Goal: Task Accomplishment & Management: Manage account settings

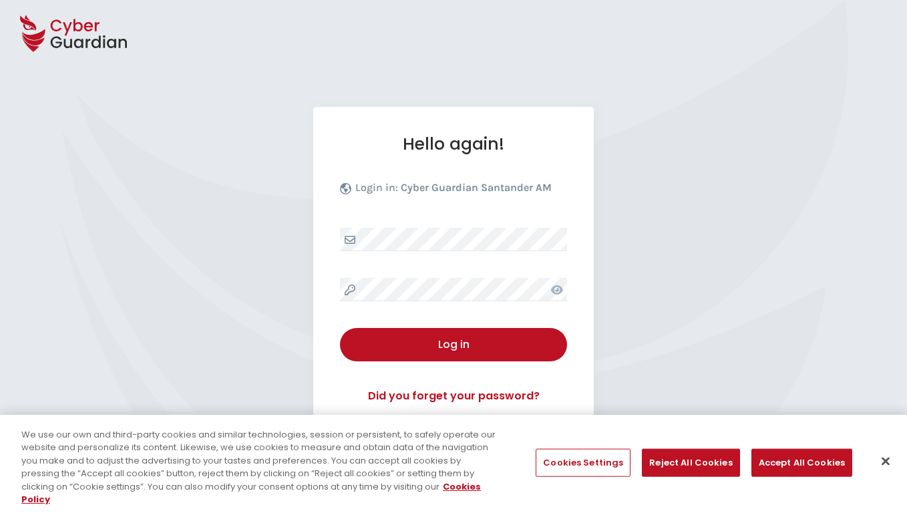
select select "English"
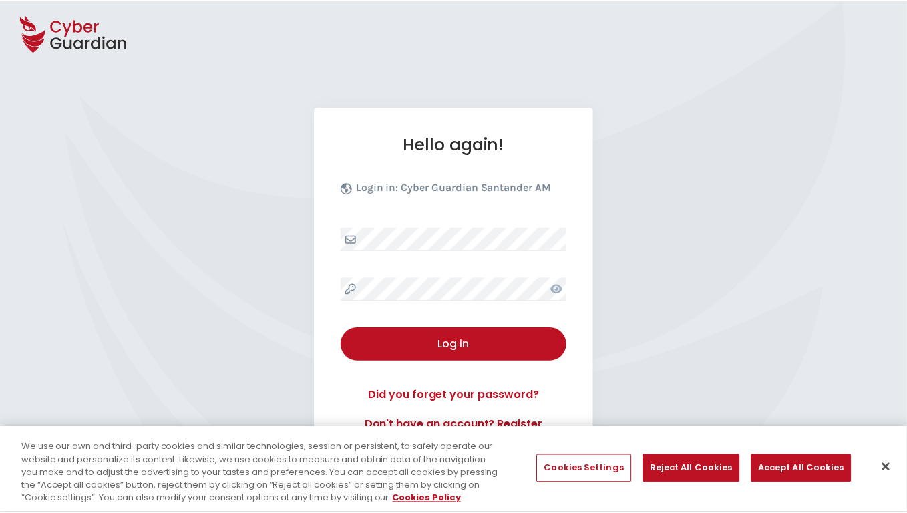
scroll to position [128, 0]
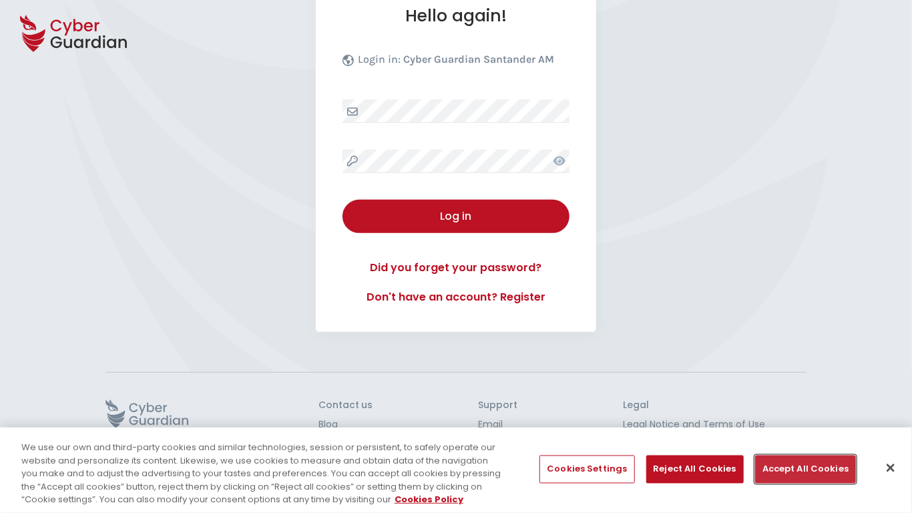
click at [801, 469] on button "Accept All Cookies" at bounding box center [805, 469] width 101 height 28
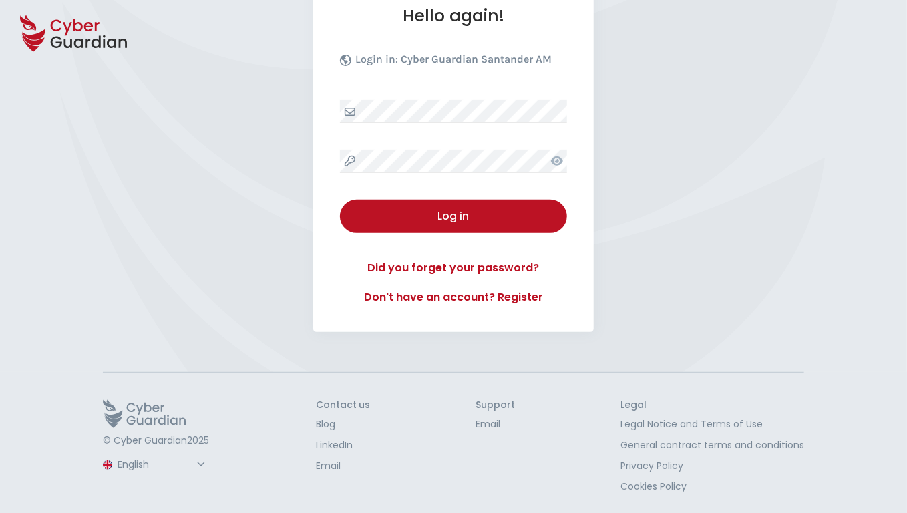
click at [340, 200] on button "Log in" at bounding box center [453, 216] width 227 height 33
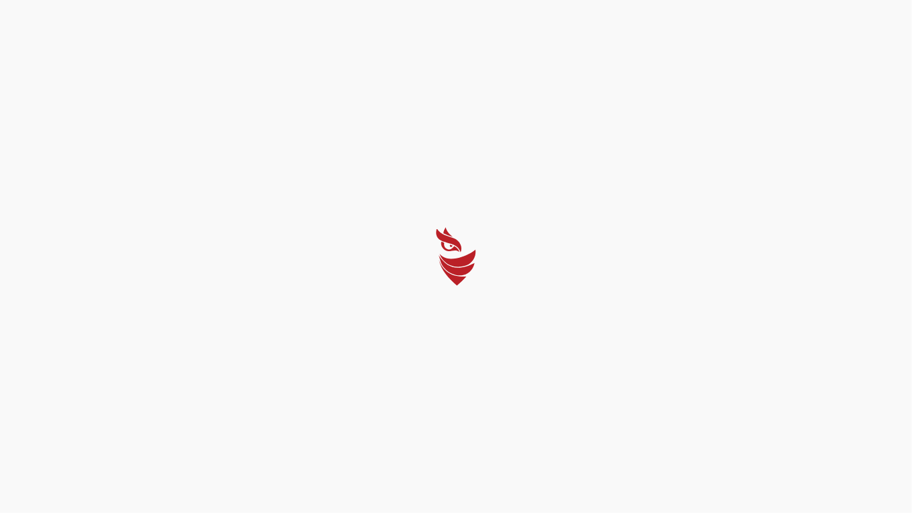
select select "Português (BR)"
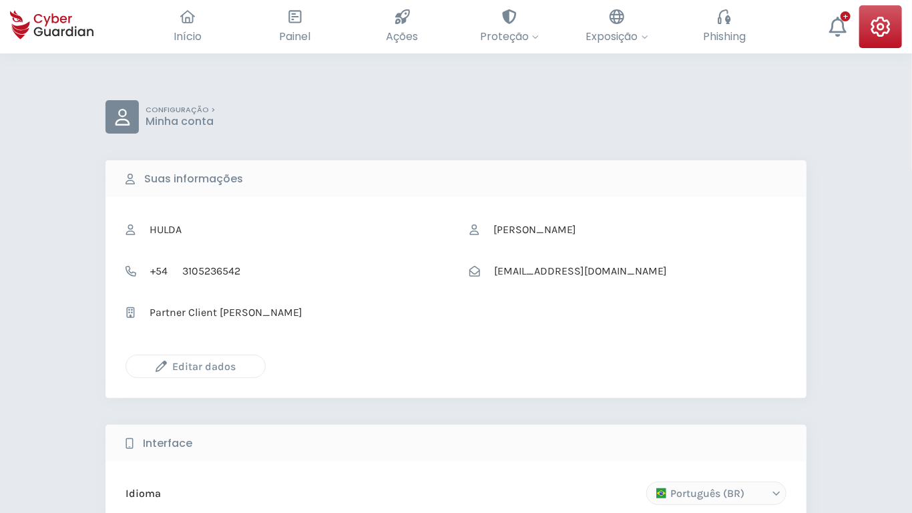
click at [161, 366] on icon "button" at bounding box center [161, 366] width 11 height 11
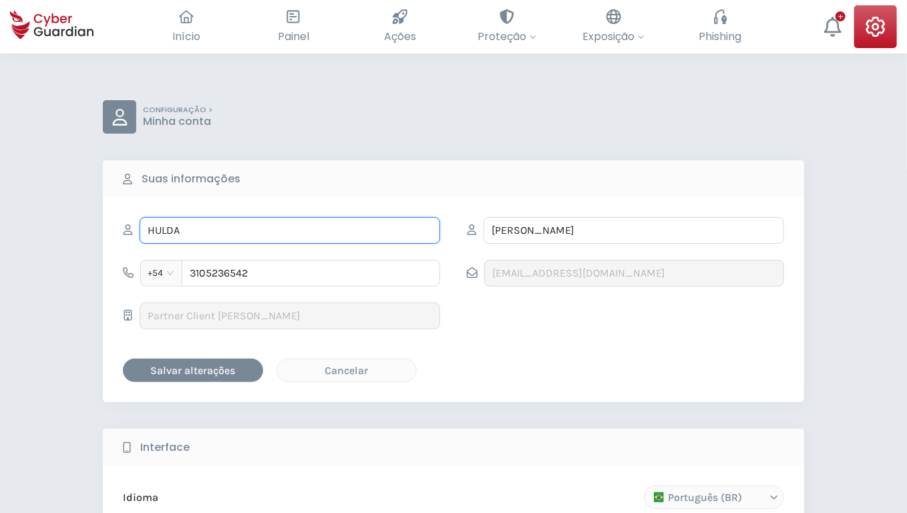
click at [290, 230] on input "HULDA" at bounding box center [290, 230] width 301 height 27
type input "Lura"
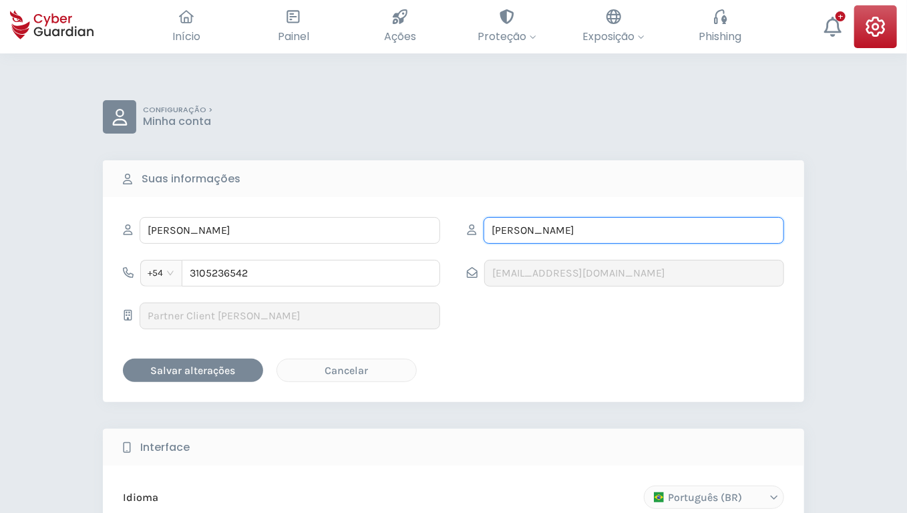
click at [634, 230] on input "GOTTLIEB" at bounding box center [633, 230] width 301 height 27
type input "Crooks"
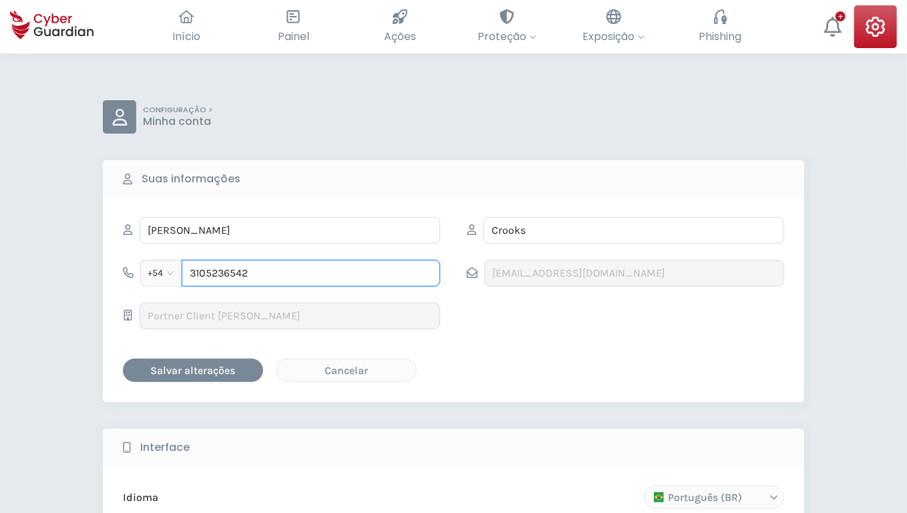
click at [311, 272] on input "3105236542" at bounding box center [311, 273] width 258 height 27
type input "0588703459"
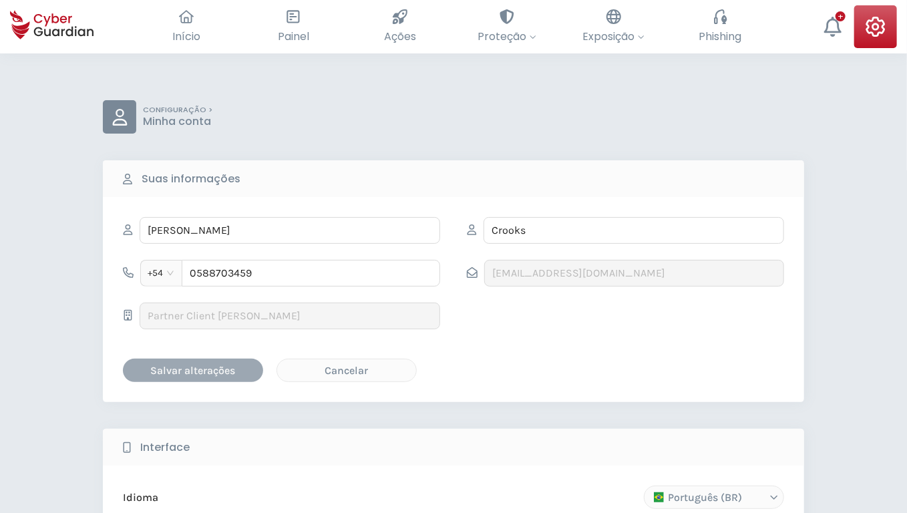
click at [193, 369] on div "Salvar alterações" at bounding box center [193, 370] width 120 height 17
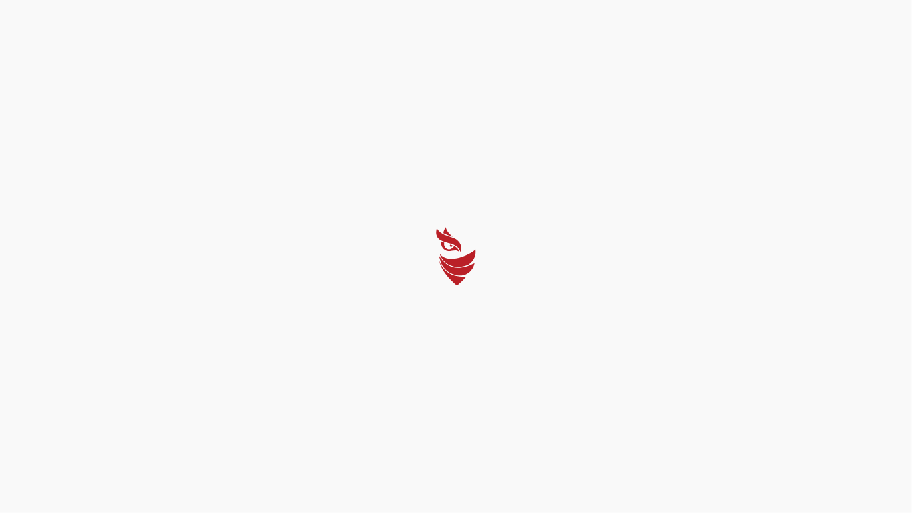
select select "Português (BR)"
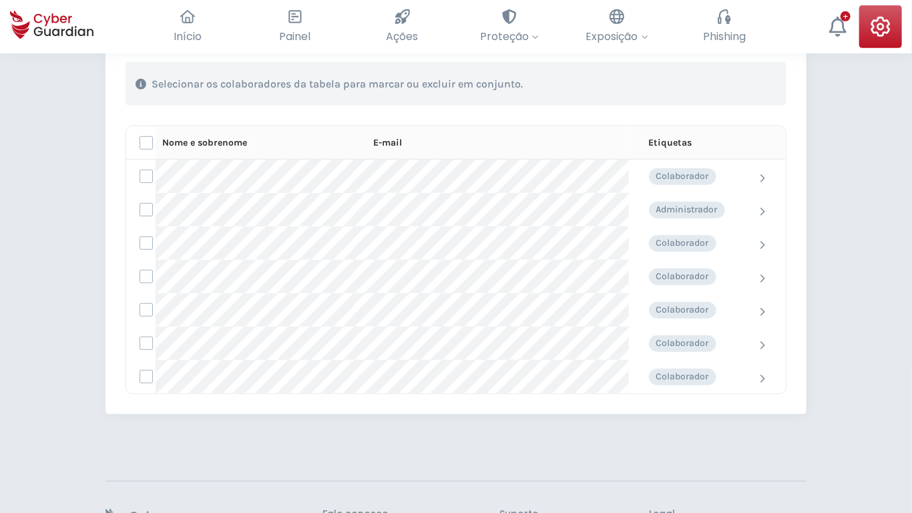
scroll to position [420, 0]
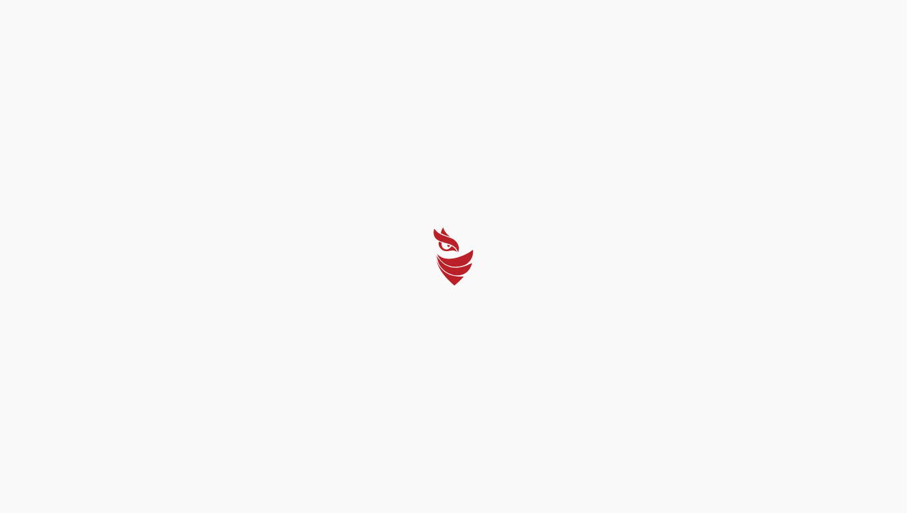
select select "Português (BR)"
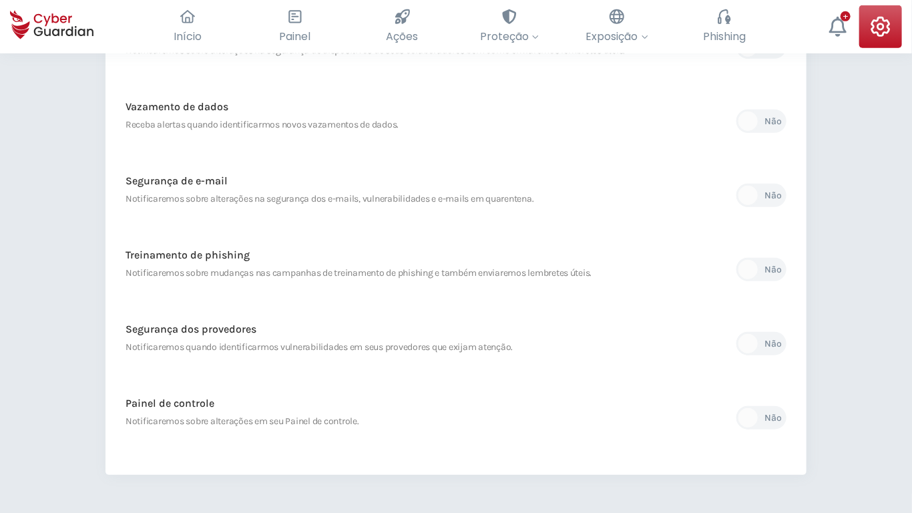
scroll to position [552, 0]
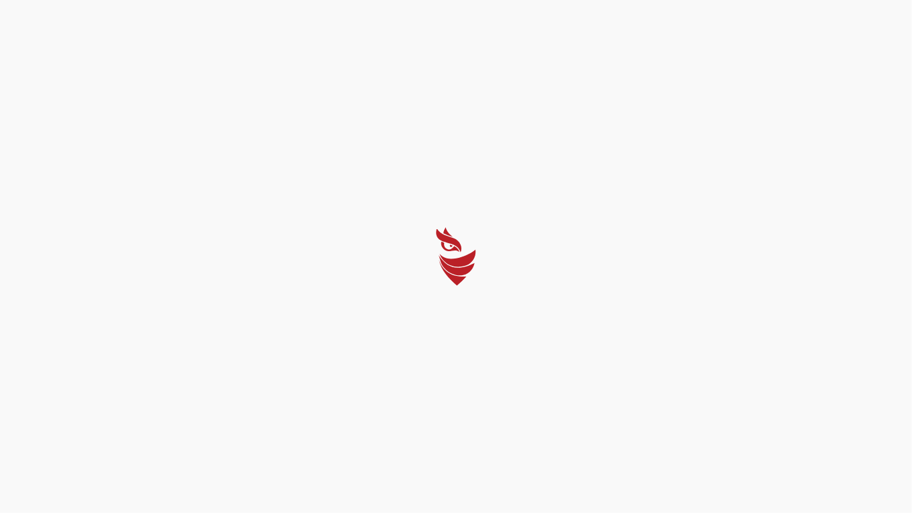
select select "Português (BR)"
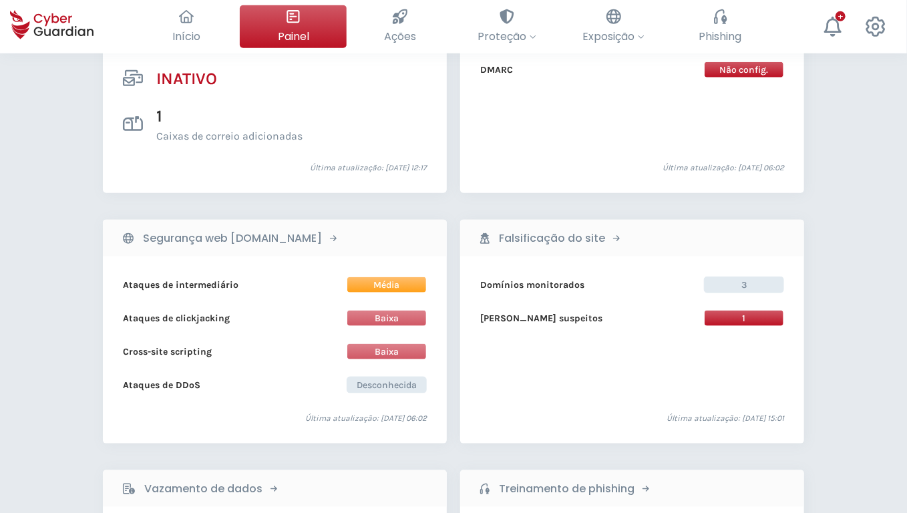
scroll to position [1206, 0]
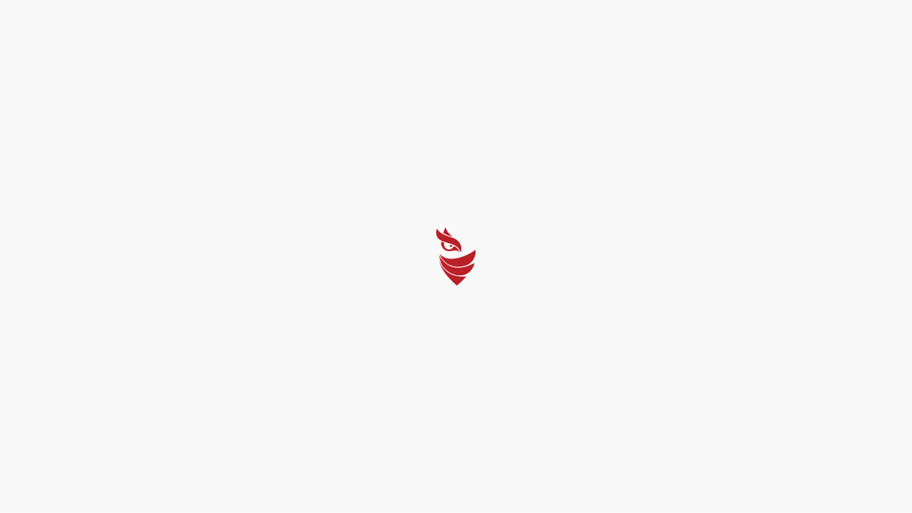
select select "Português (BR)"
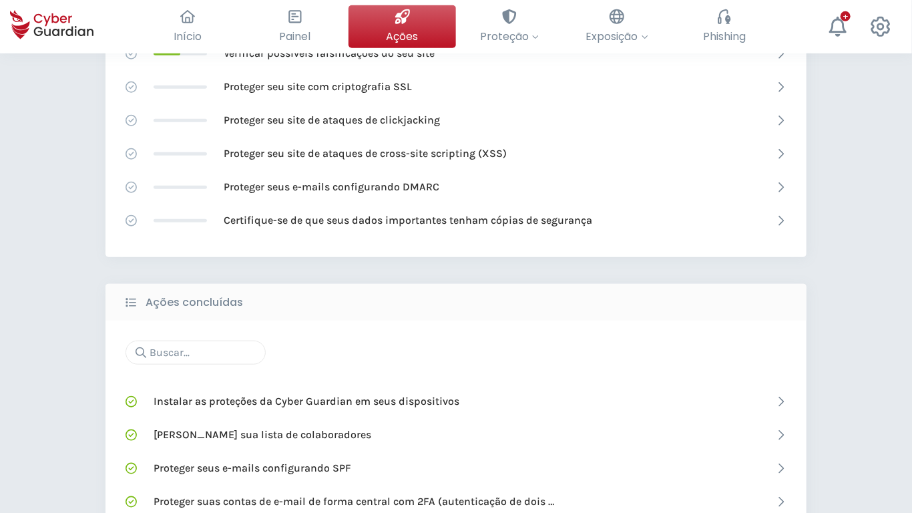
scroll to position [771, 0]
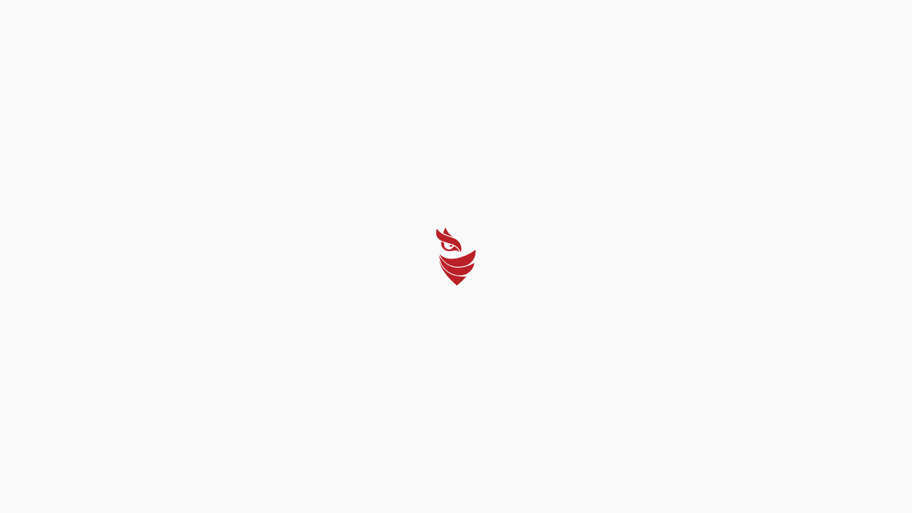
select select "Português (BR)"
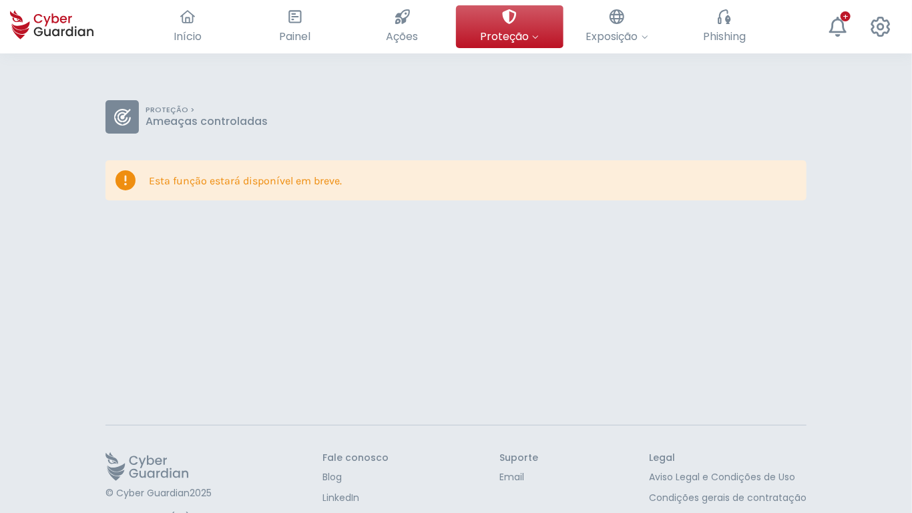
scroll to position [53, 0]
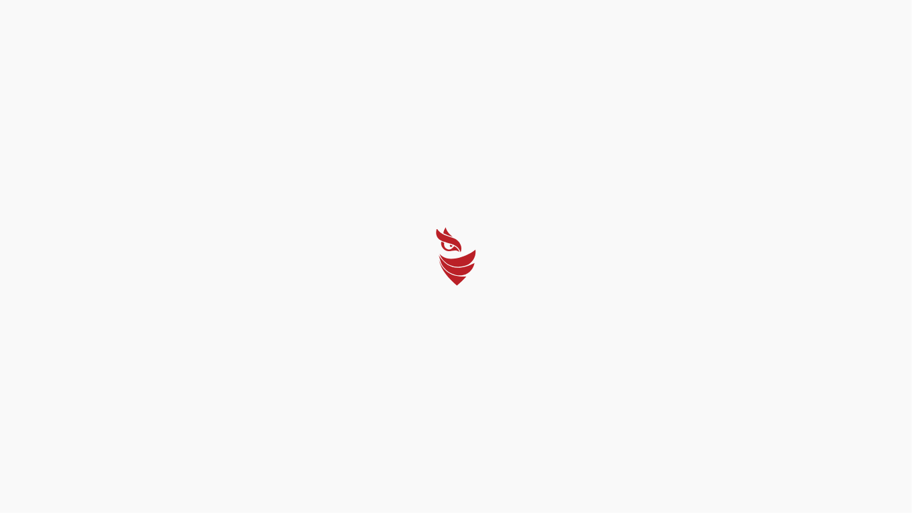
select select "Português (BR)"
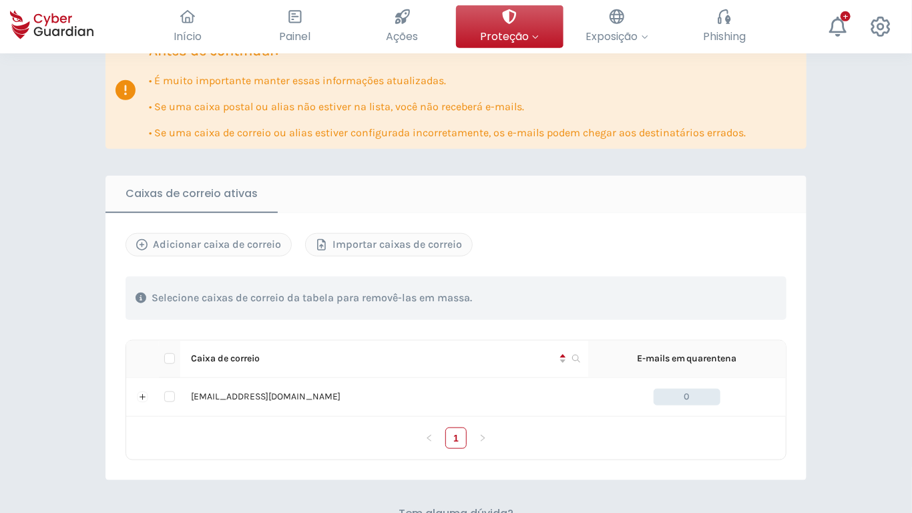
scroll to position [634, 0]
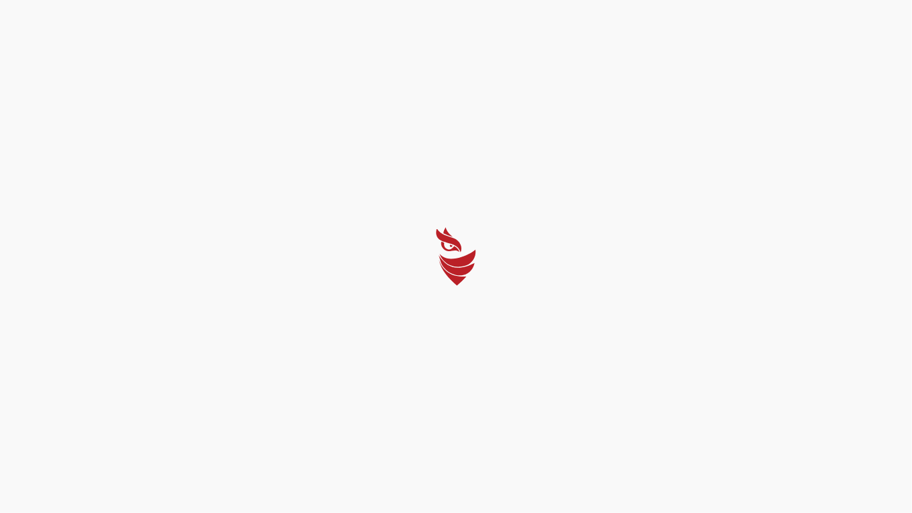
select select "Português (BR)"
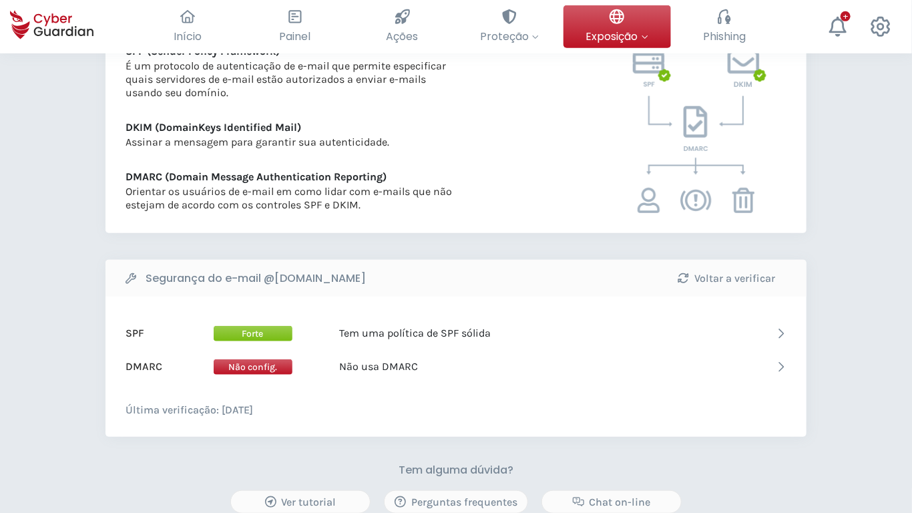
scroll to position [570, 0]
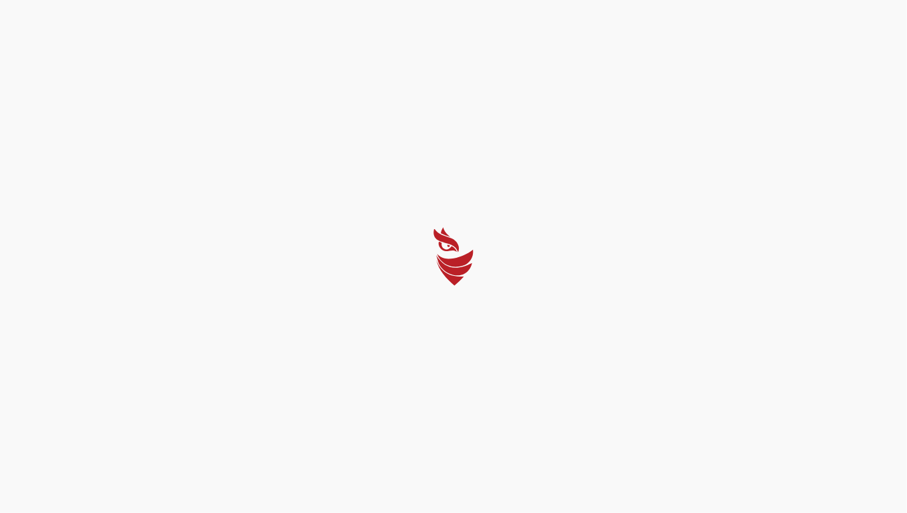
select select "Português (BR)"
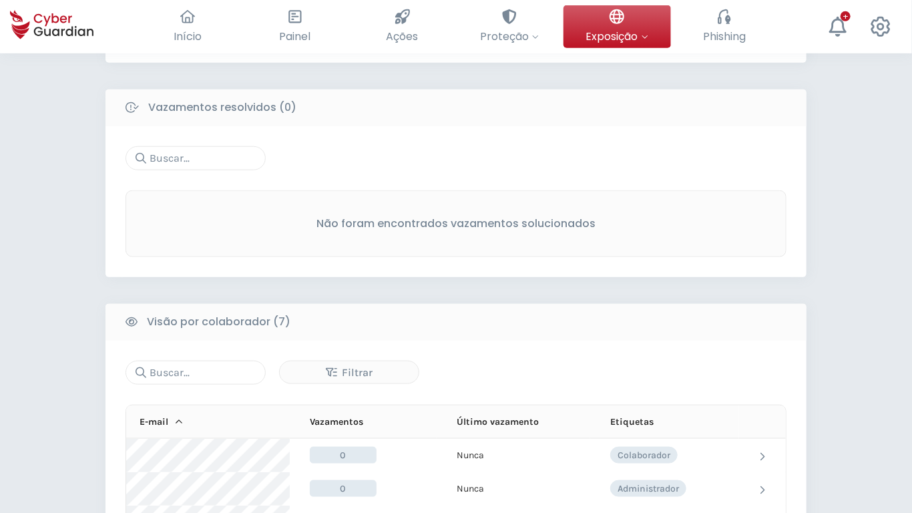
scroll to position [953, 0]
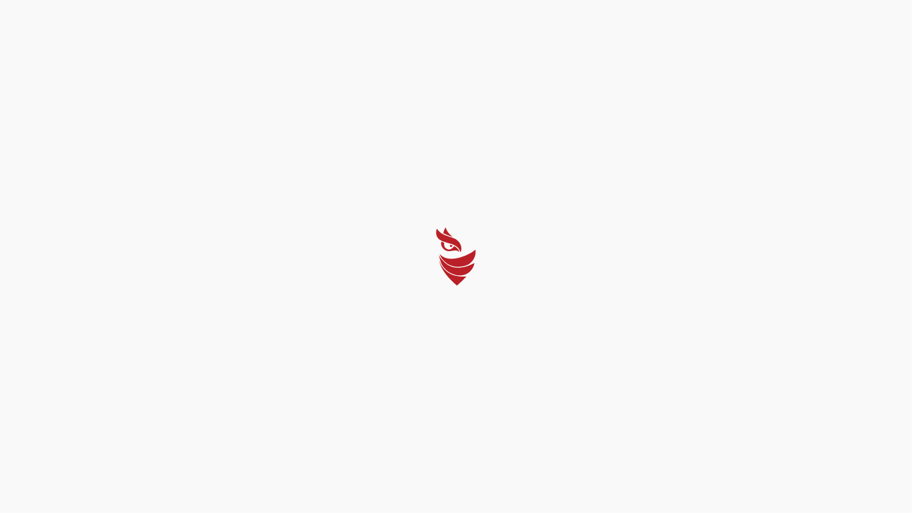
select select "Português (BR)"
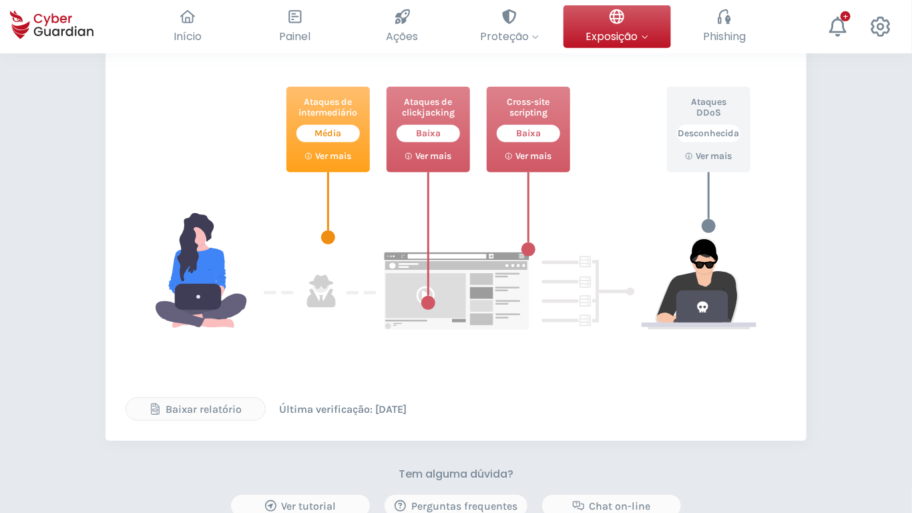
scroll to position [576, 0]
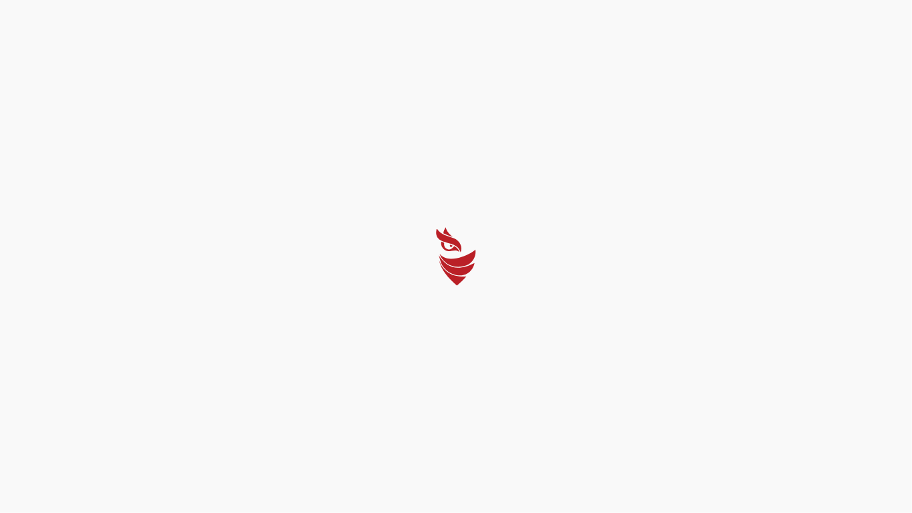
select select "Português (BR)"
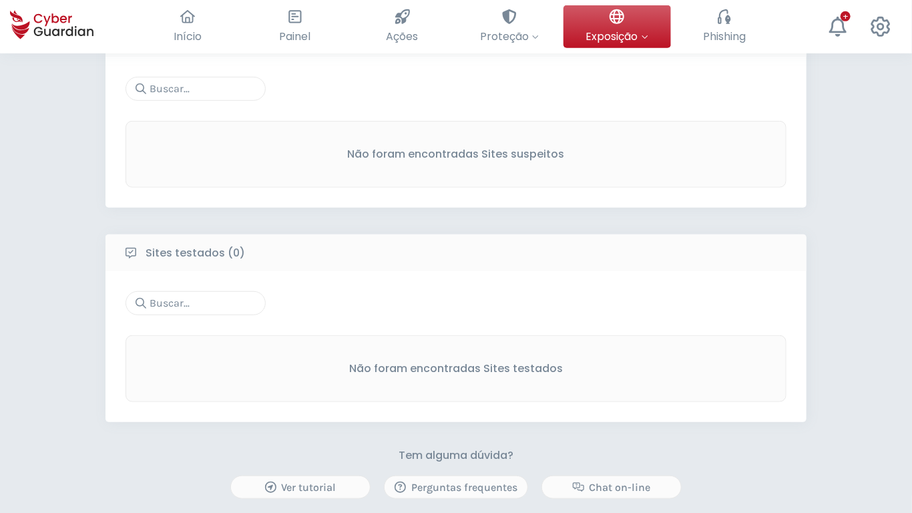
scroll to position [547, 0]
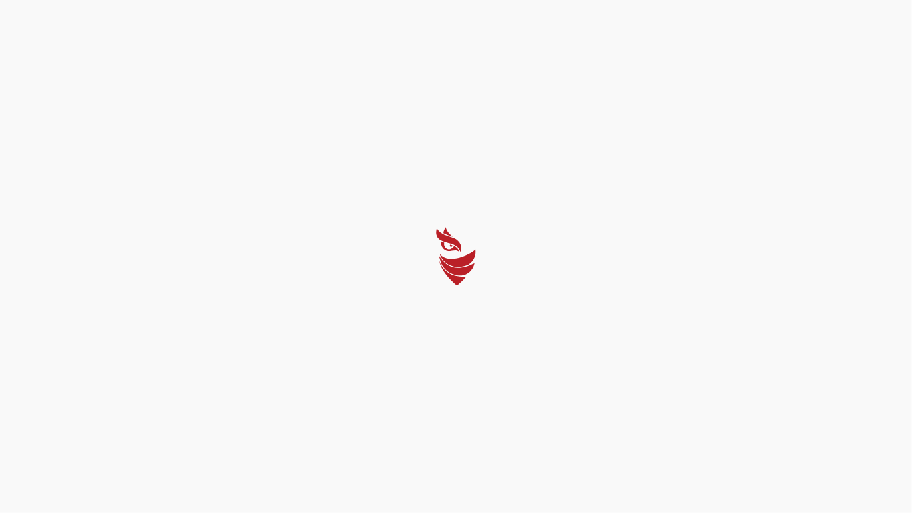
select select "Português (BR)"
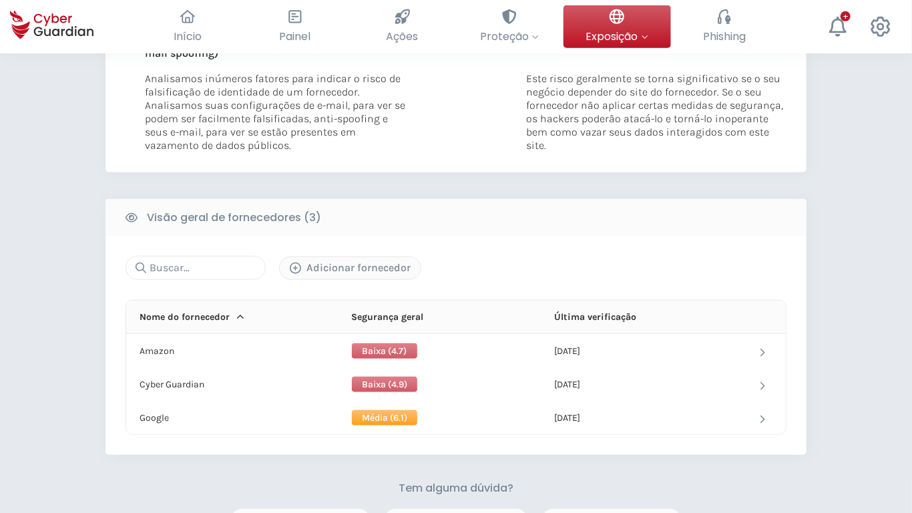
scroll to position [596, 0]
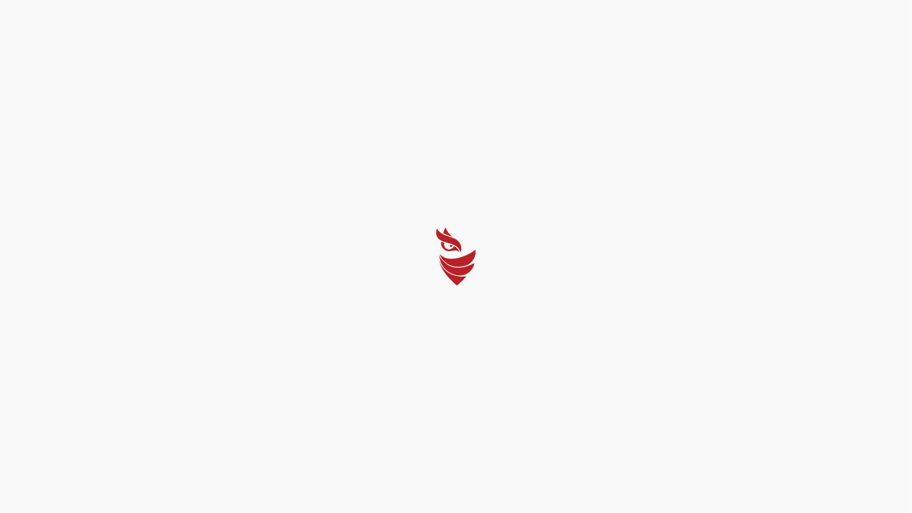
select select "Português (BR)"
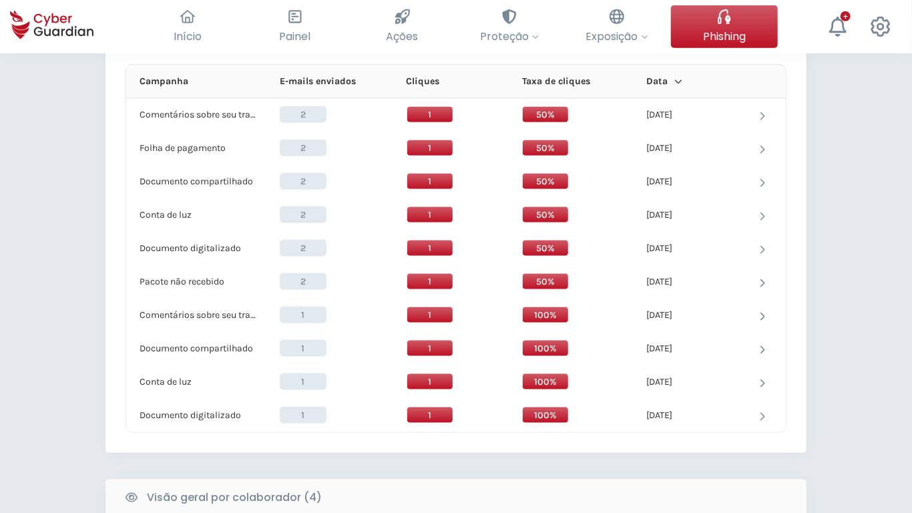
scroll to position [1066, 0]
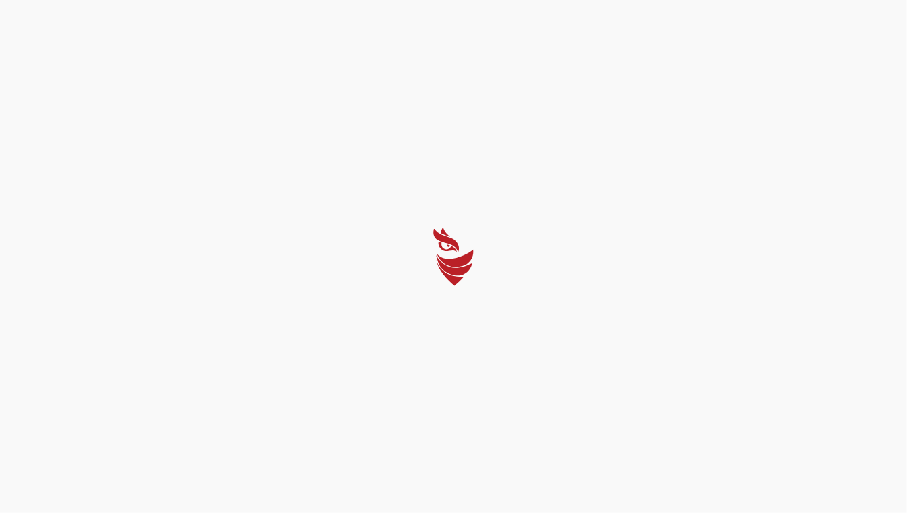
select select "Português (BR)"
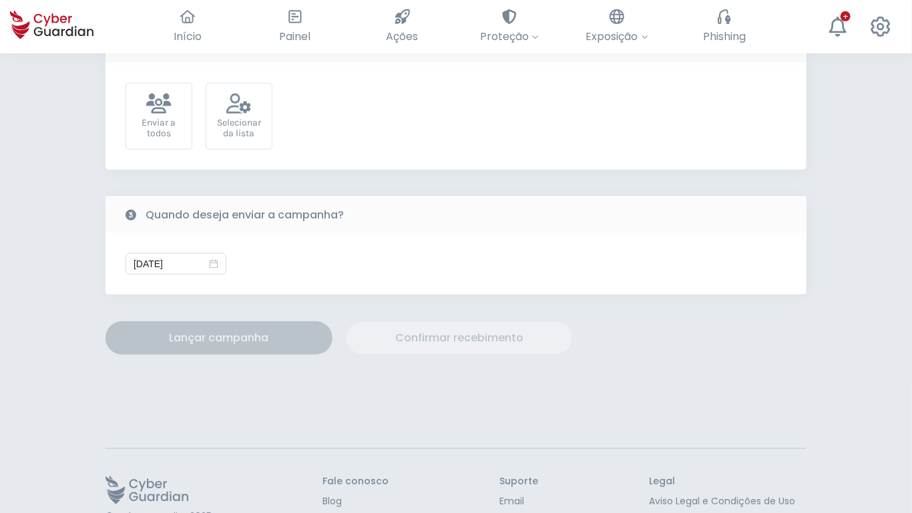
scroll to position [371, 0]
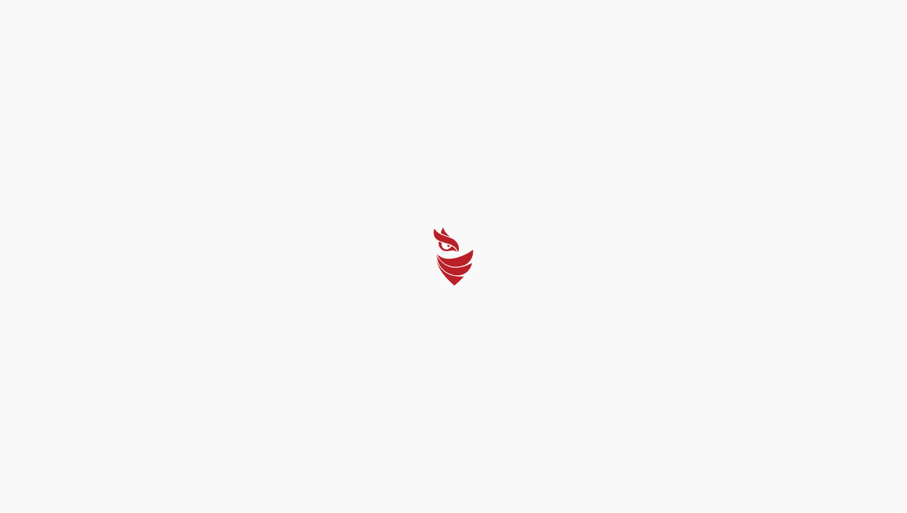
select select "Português (BR)"
